Goal: Task Accomplishment & Management: Manage account settings

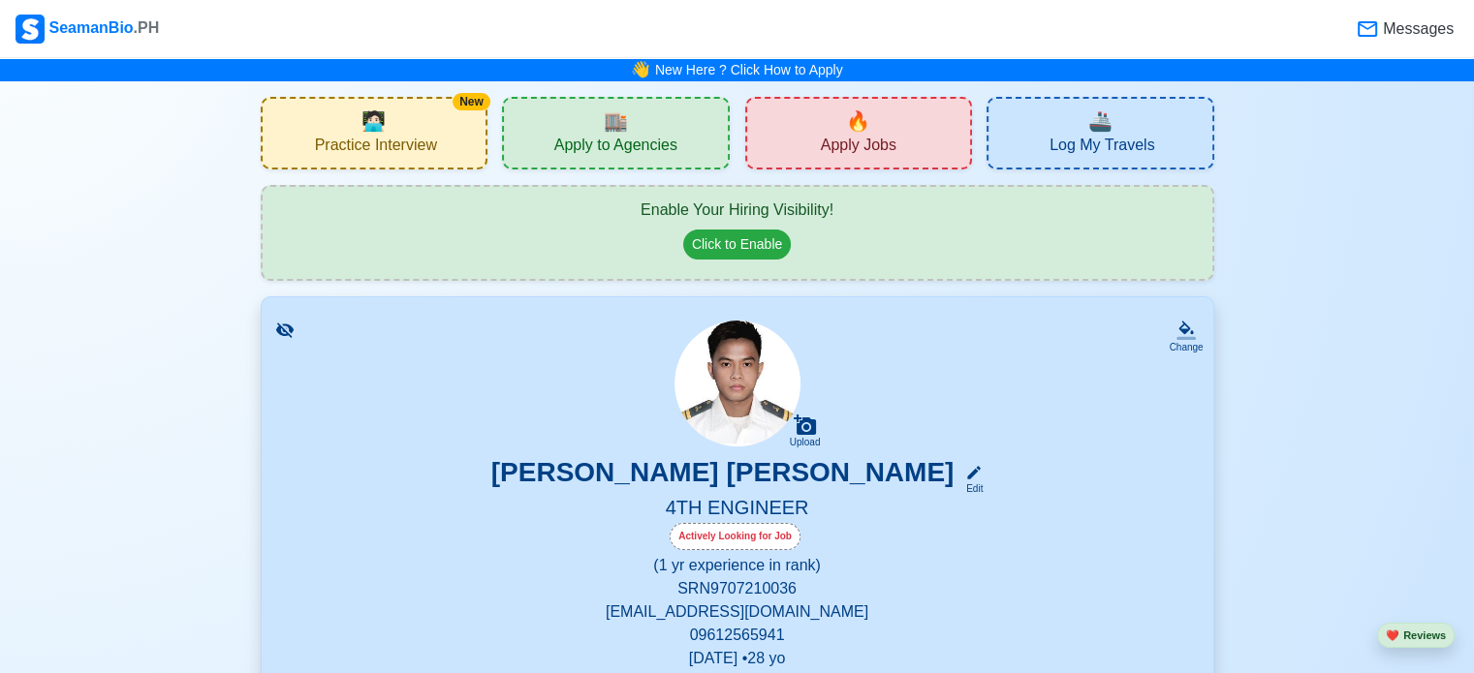
click at [619, 142] on span "Apply to Agencies" at bounding box center [615, 148] width 123 height 24
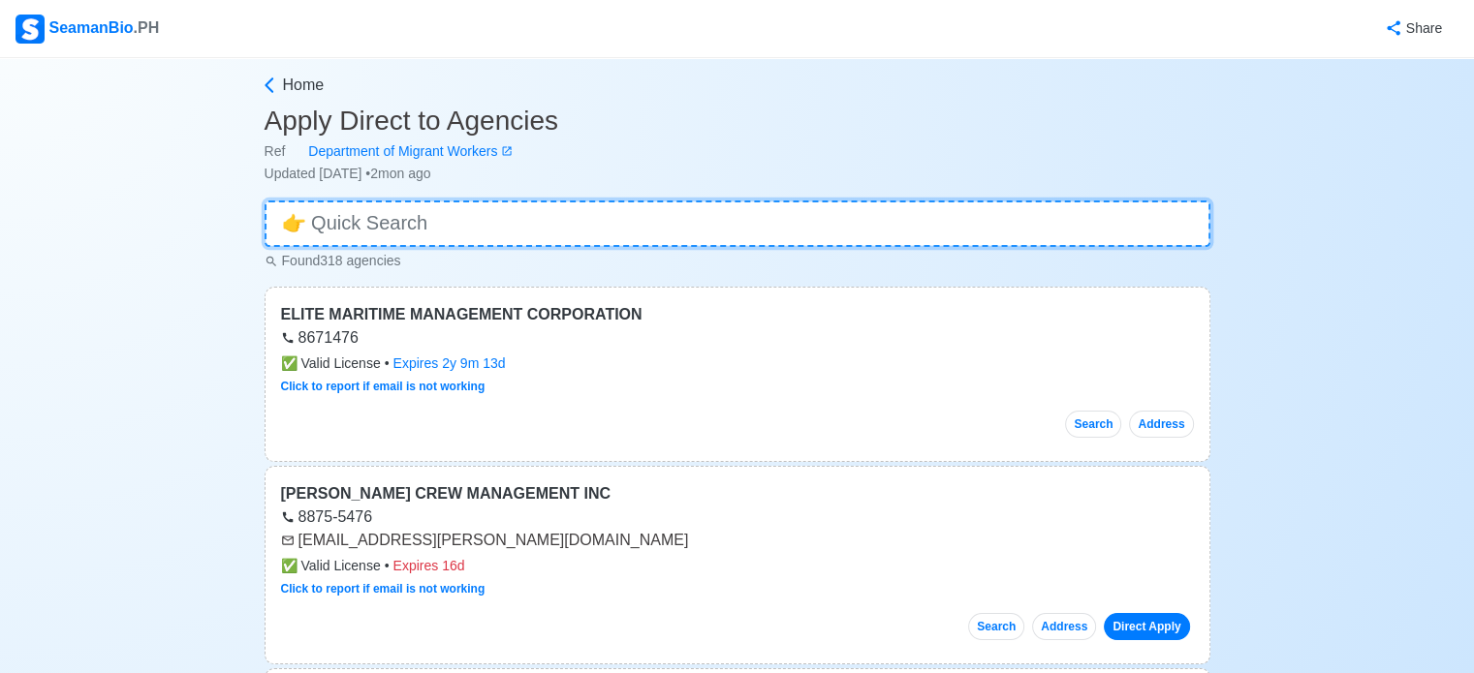
click at [515, 224] on input at bounding box center [737, 224] width 946 height 47
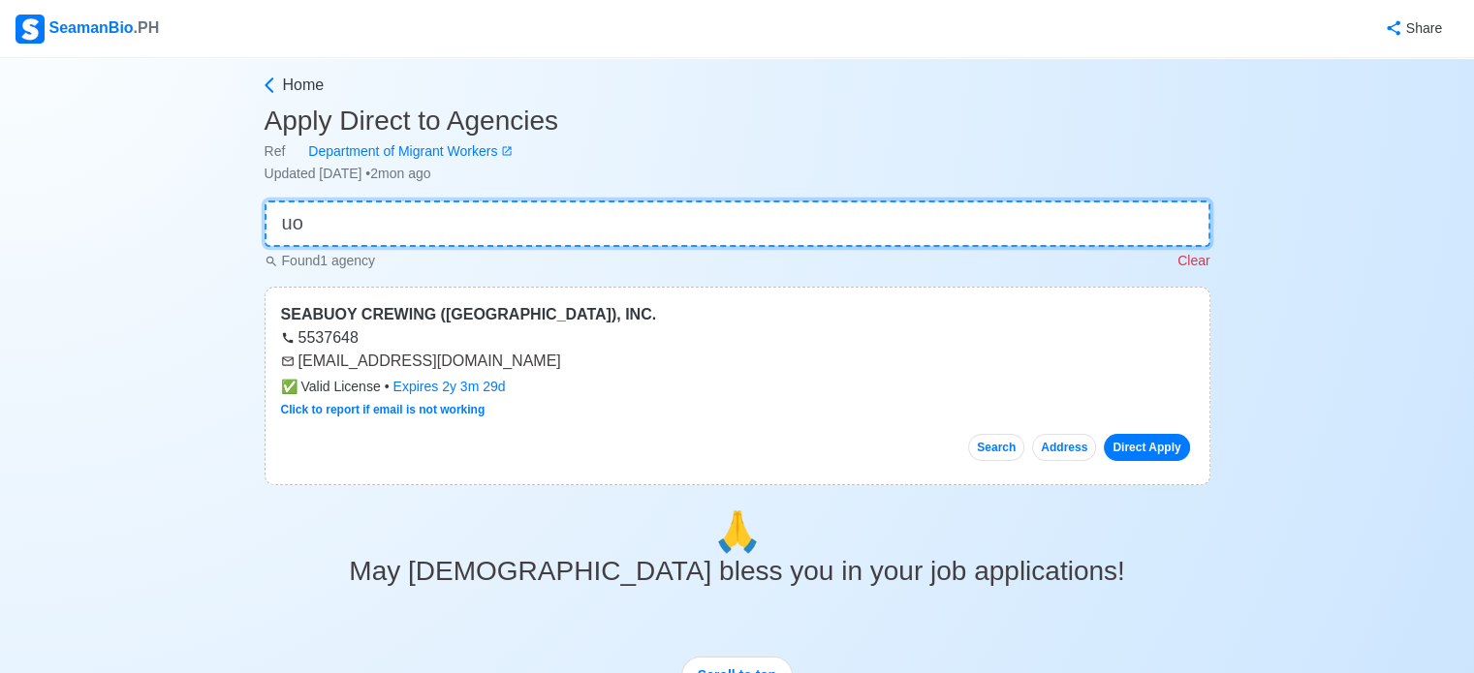
type input "u"
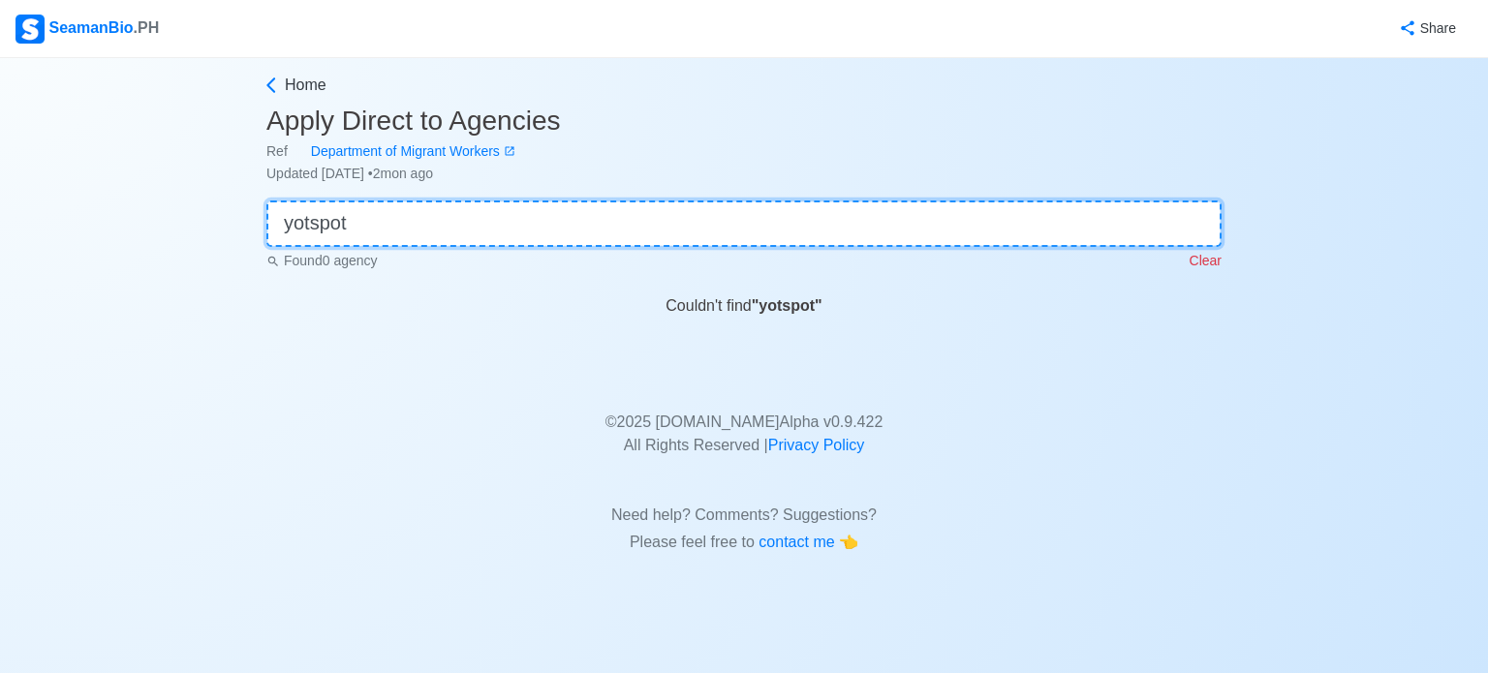
drag, startPoint x: 515, startPoint y: 220, endPoint x: 100, endPoint y: 221, distance: 415.6
click at [101, 222] on div "Home Apply Direct to Agencies Ref Department of Migrant Workers Updated [DATE] …" at bounding box center [744, 308] width 1488 height 500
type input "yotspot"
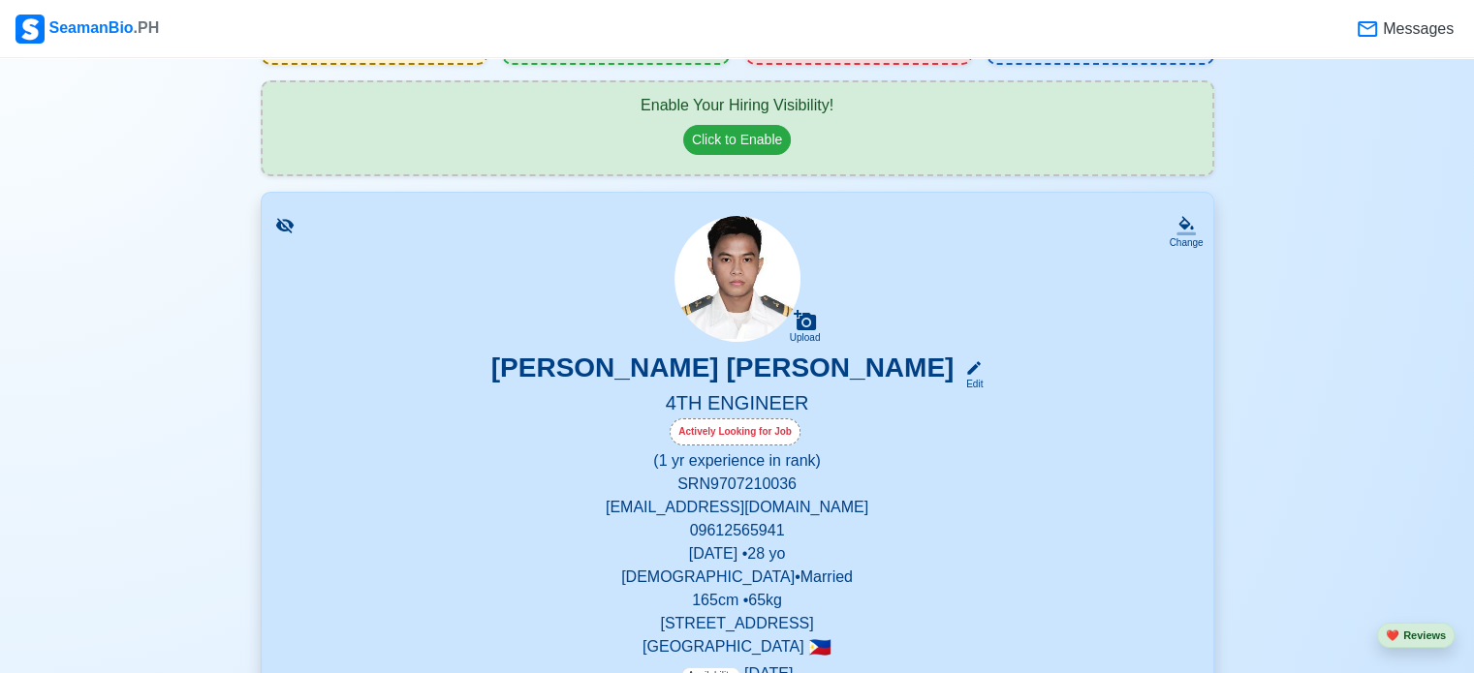
scroll to position [97, 0]
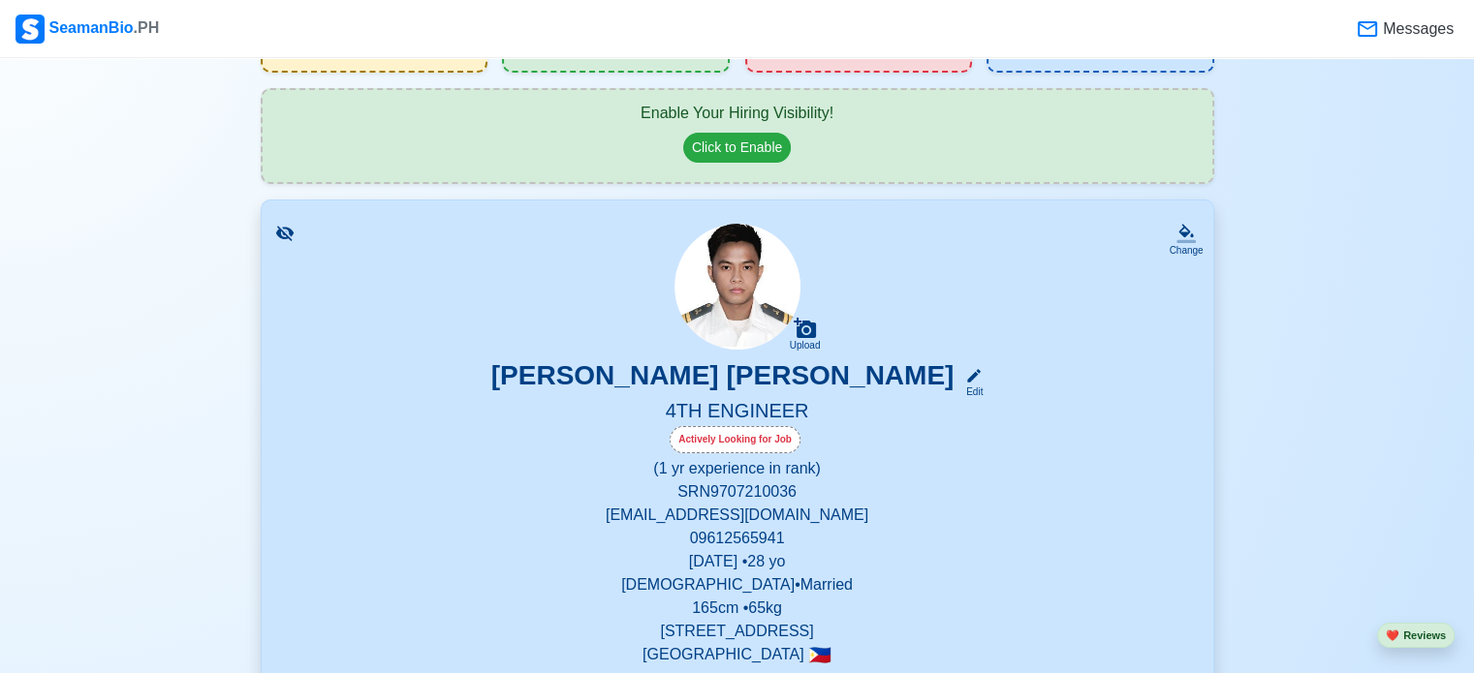
drag, startPoint x: 288, startPoint y: 229, endPoint x: 325, endPoint y: 251, distance: 43.0
click at [288, 229] on icon at bounding box center [283, 233] width 17 height 15
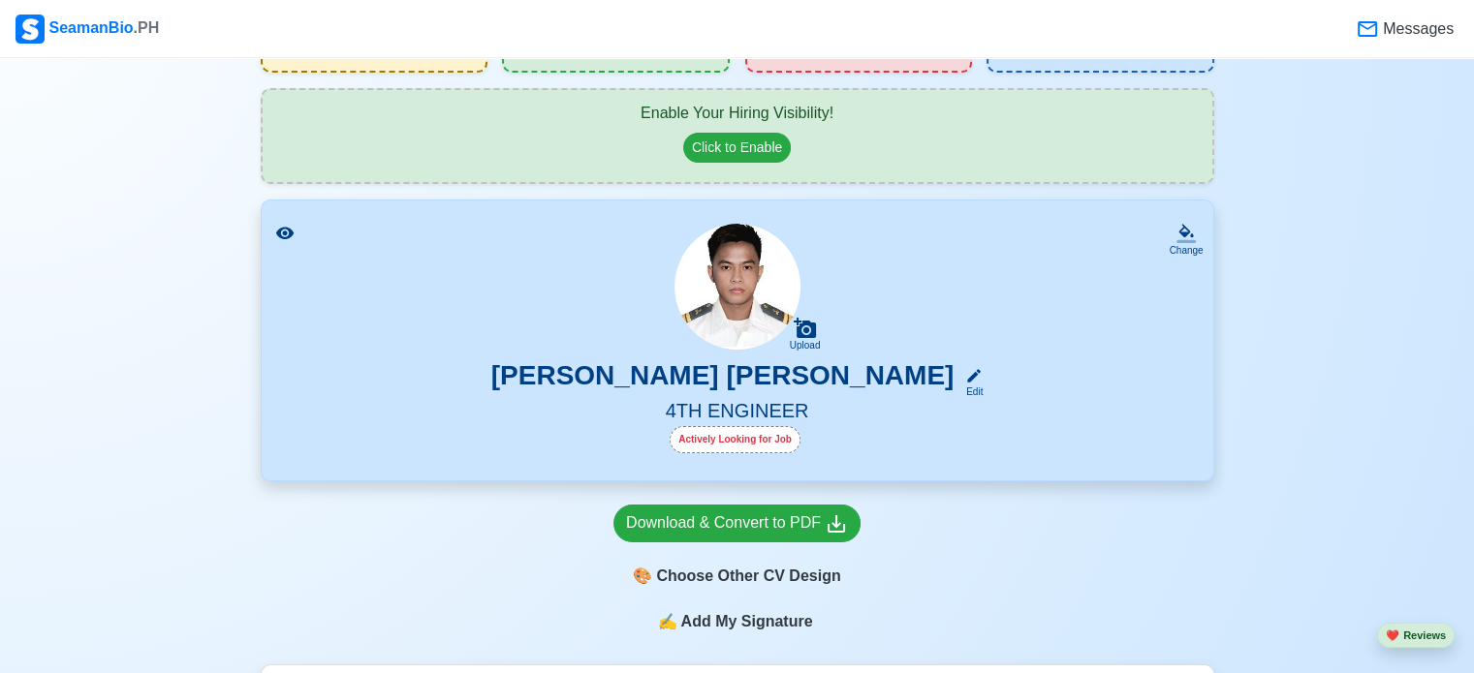
click at [281, 227] on icon at bounding box center [283, 233] width 17 height 13
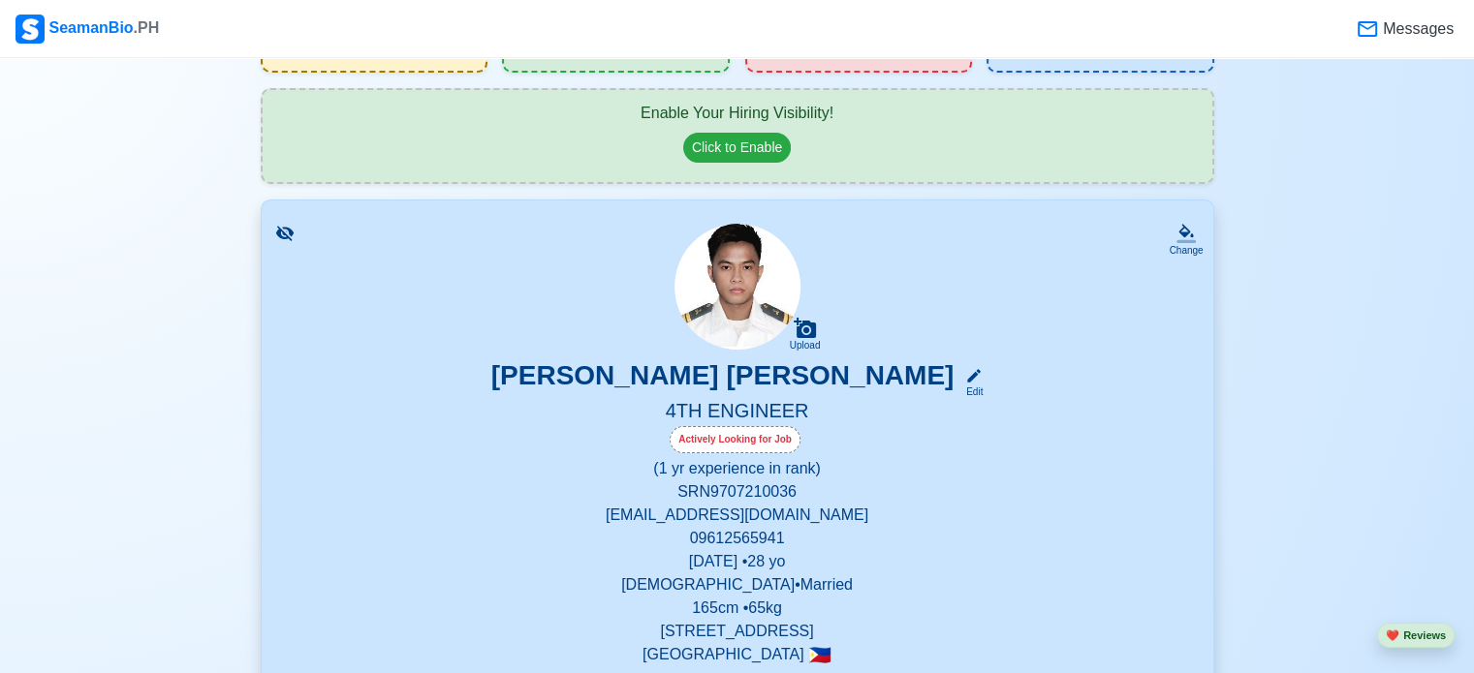
click at [764, 527] on p "09612565941" at bounding box center [737, 538] width 905 height 23
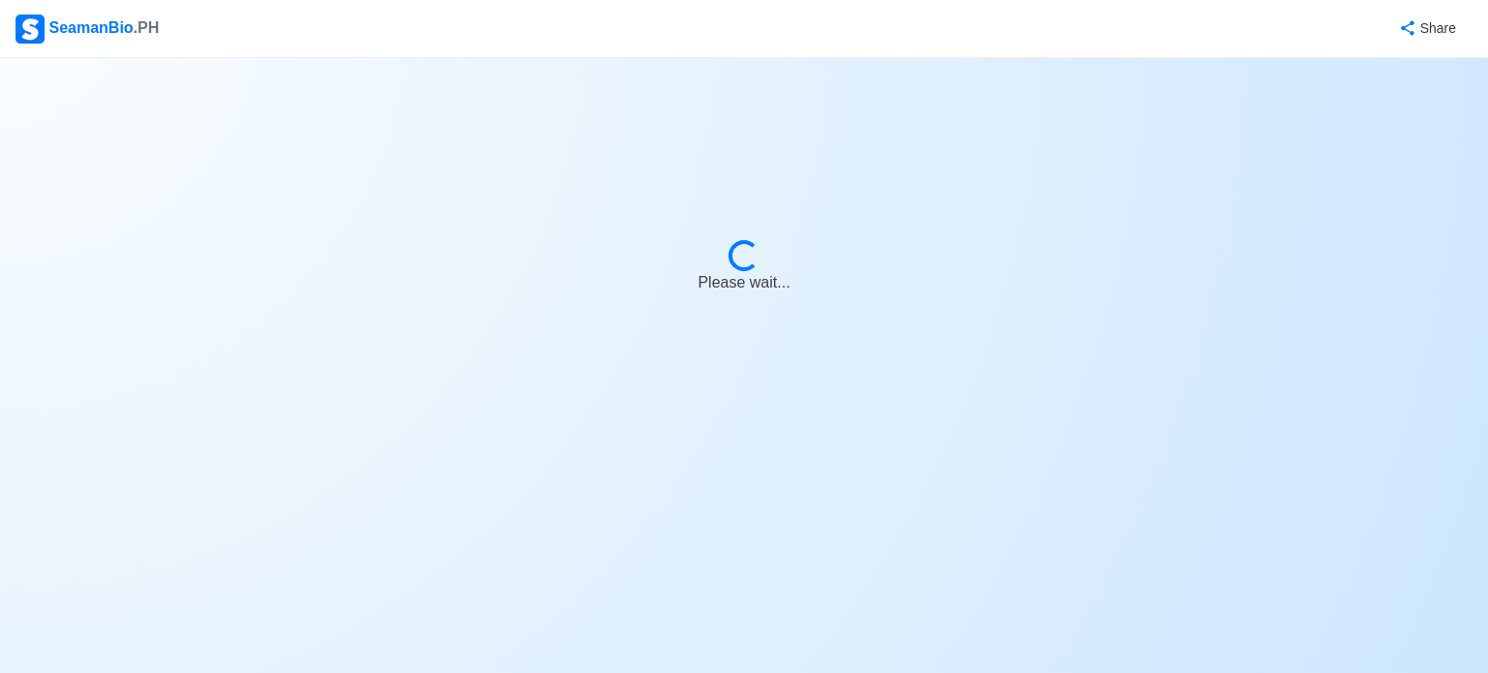
select select "Actively Looking for Job"
select select "Visible for Hiring"
select select "Married"
select select "[DEMOGRAPHIC_DATA]"
select select "PH"
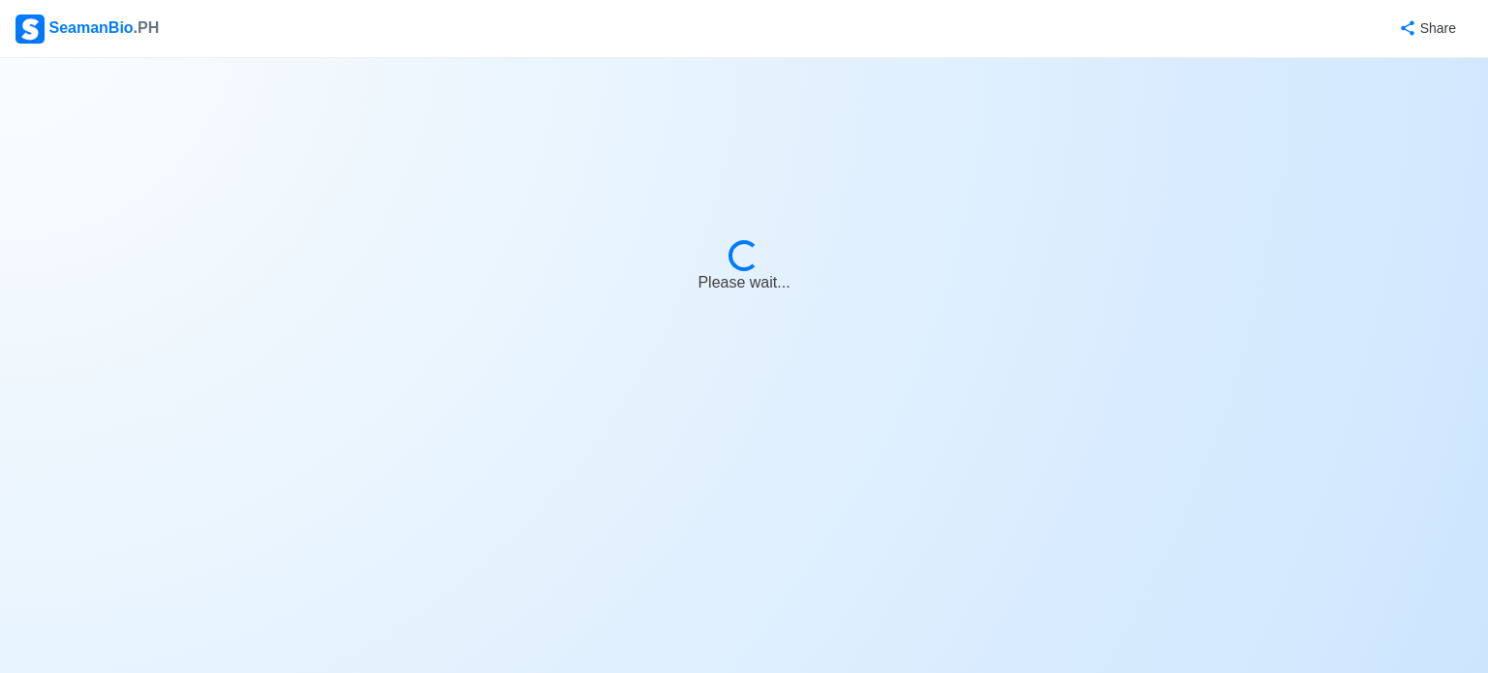
select select "1"
select select "0"
